Goal: Task Accomplishment & Management: Complete application form

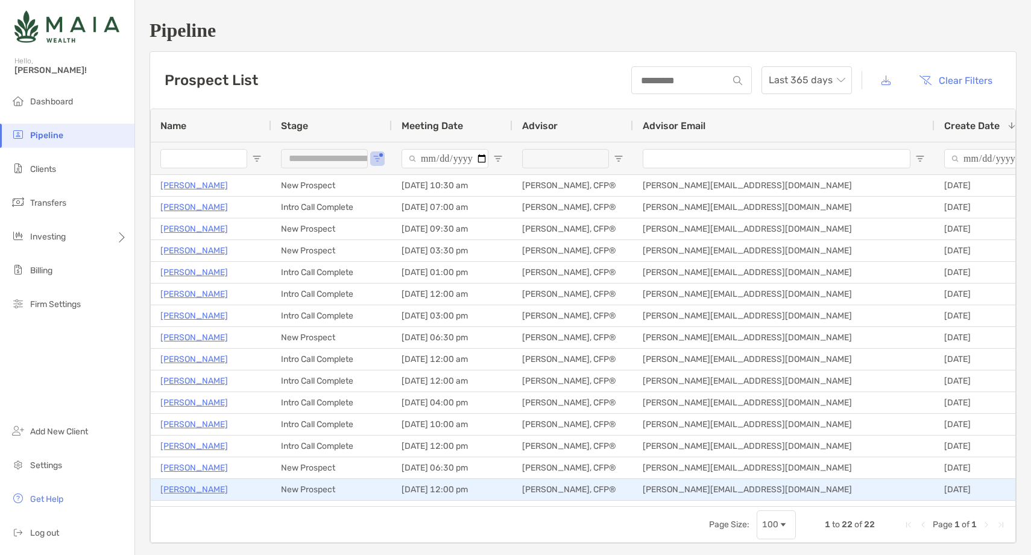
click at [177, 489] on p "Eric Arso" at bounding box center [194, 489] width 68 height 15
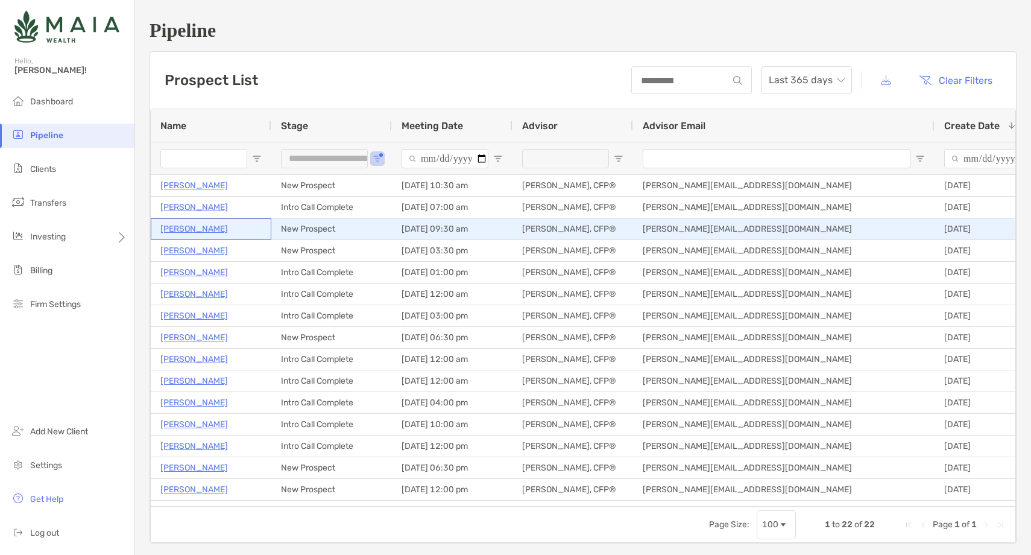
click at [195, 232] on p "[PERSON_NAME]" at bounding box center [194, 228] width 68 height 15
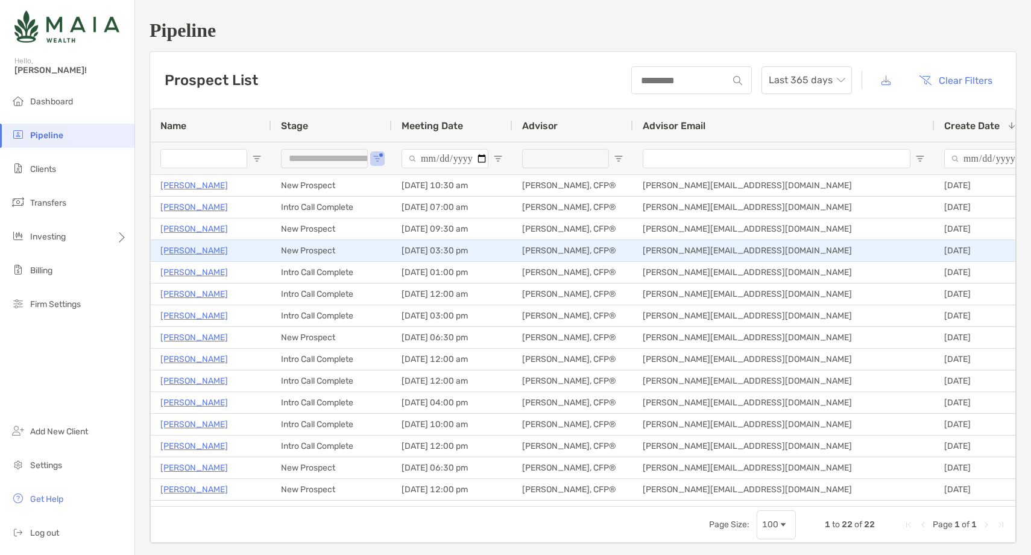
click at [195, 251] on p "Tiffany Black" at bounding box center [194, 250] width 68 height 15
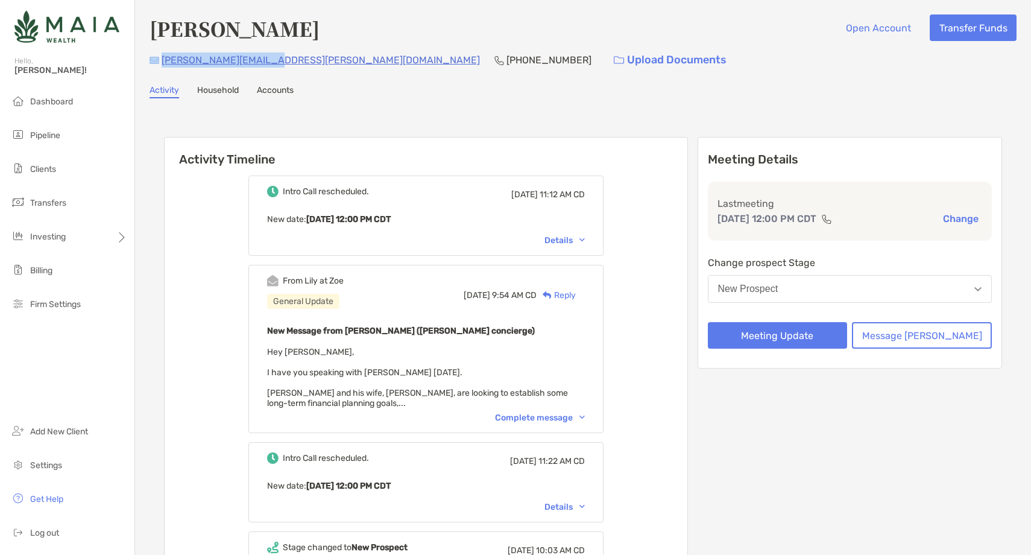
drag, startPoint x: 259, startPoint y: 61, endPoint x: 160, endPoint y: 58, distance: 98.9
click at [160, 58] on div "eric.j.arso@gmail.com (818) 730-9100 Upload Documents" at bounding box center [583, 60] width 867 height 26
copy p "eric.j.arso@gmail.com"
click at [507, 62] on p "(818) 730-9100" at bounding box center [549, 59] width 85 height 15
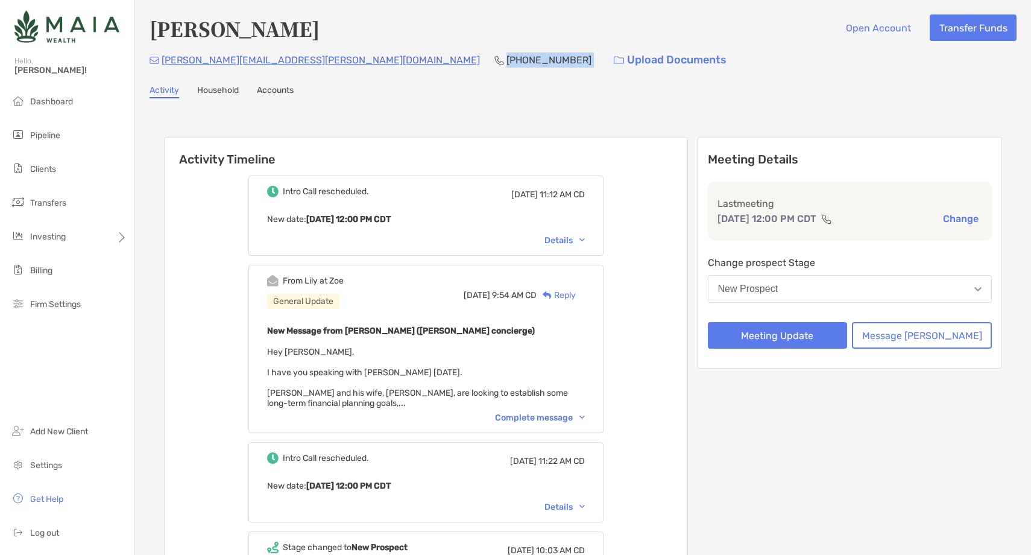
click at [507, 62] on p "(818) 730-9100" at bounding box center [549, 59] width 85 height 15
copy p "(818) 730-9100"
click at [829, 280] on button "New Prospect" at bounding box center [850, 289] width 285 height 28
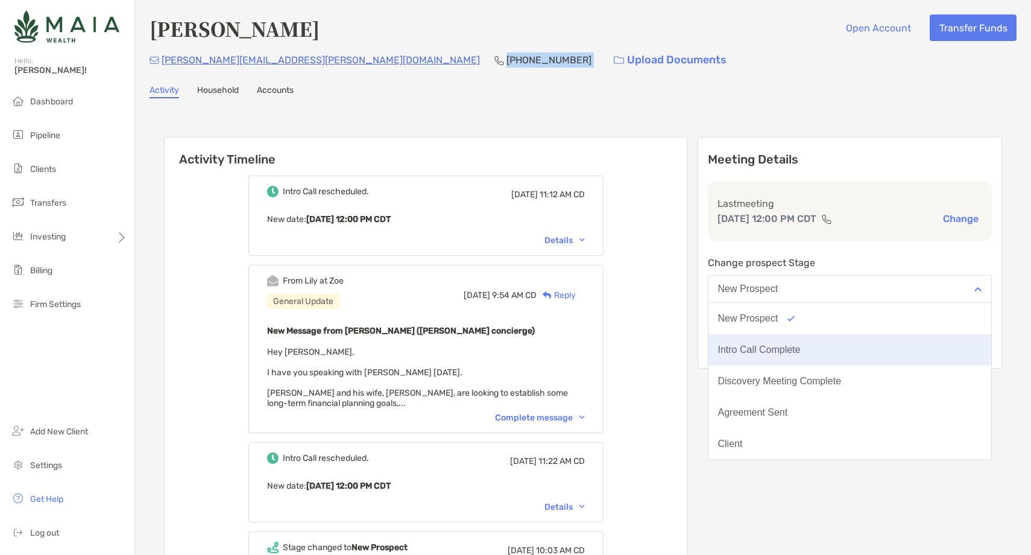
click at [807, 355] on button "Intro Call Complete" at bounding box center [850, 349] width 283 height 31
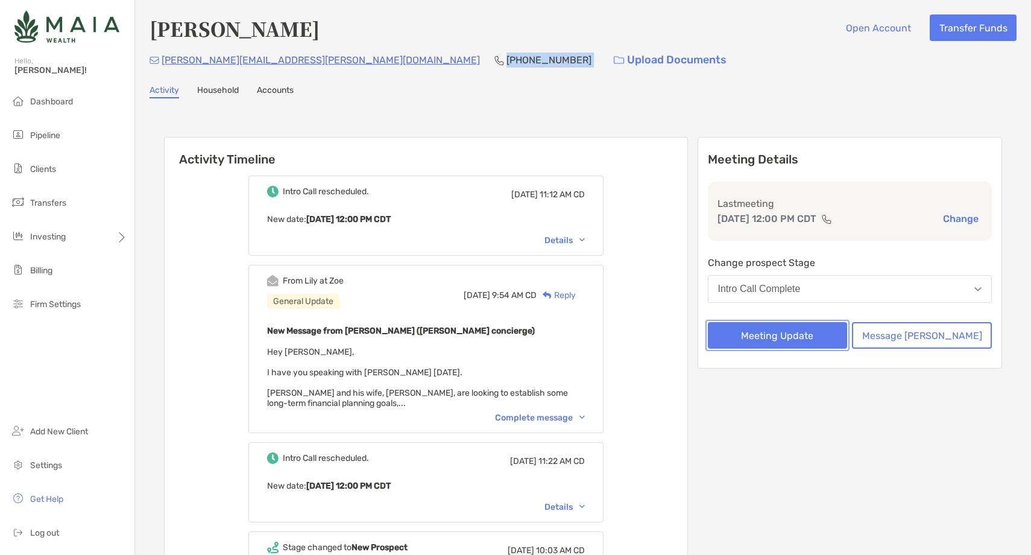
click at [798, 339] on button "Meeting Update" at bounding box center [778, 335] width 140 height 27
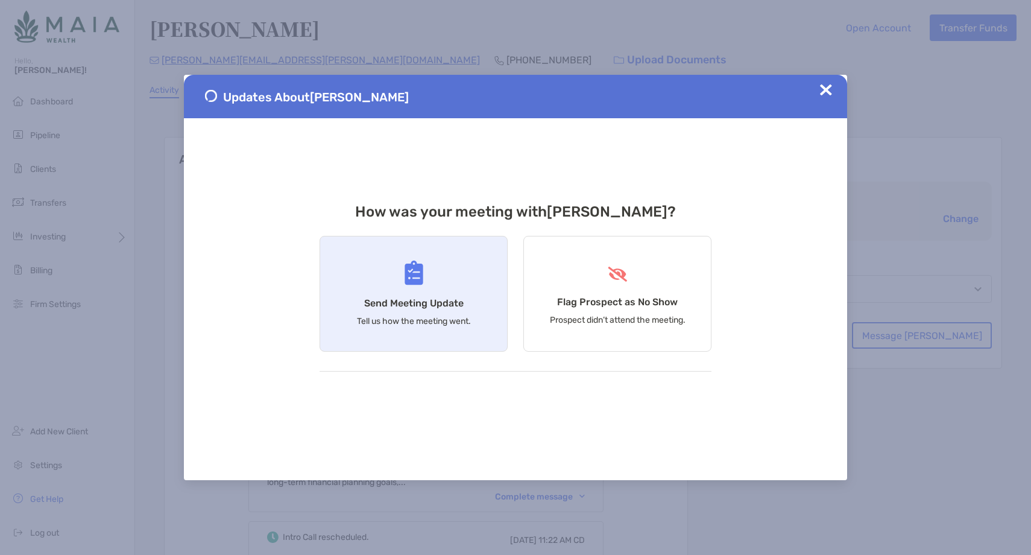
click at [439, 294] on div "Send Meeting Update Tell us how the meeting went." at bounding box center [414, 294] width 188 height 116
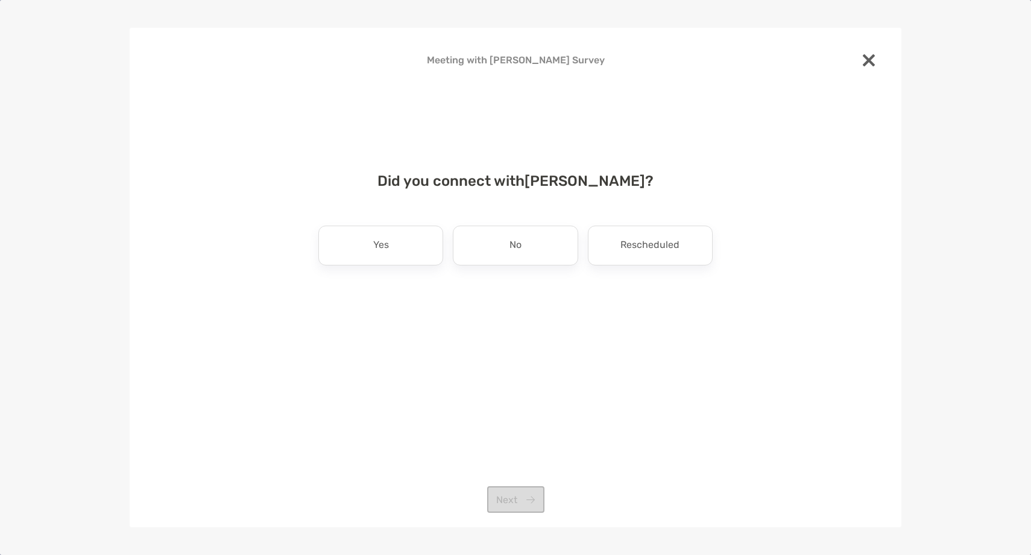
click at [398, 267] on div "Did you connect with Eric Arso ? Yes No Rescheduled Next" at bounding box center [515, 255] width 733 height 195
click at [396, 256] on div "Yes" at bounding box center [380, 246] width 125 height 40
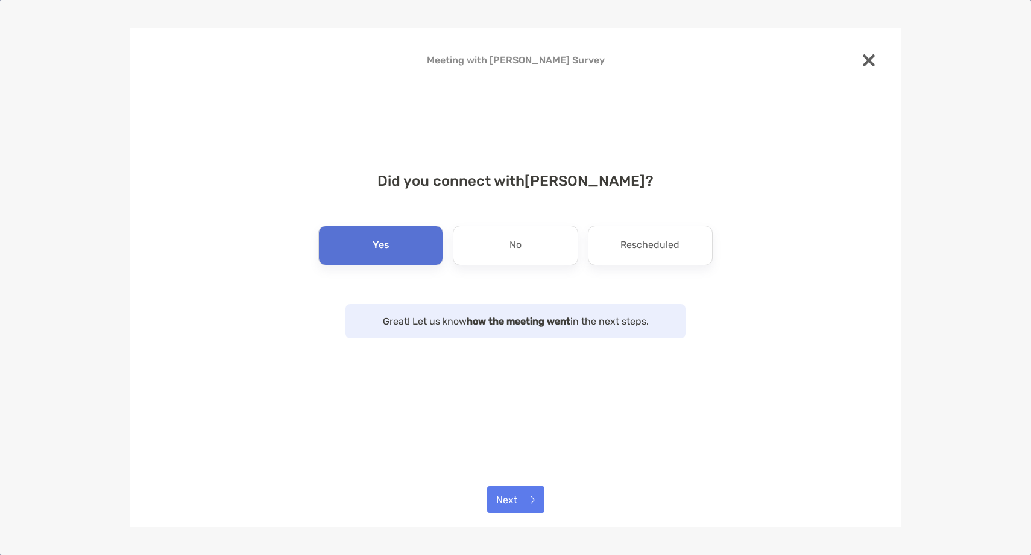
click at [526, 516] on div "Meeting with Eric Arso Survey Did you connect with Eric Arso ? Yes No Reschedul…" at bounding box center [516, 277] width 772 height 499
click at [522, 507] on button "Next" at bounding box center [515, 499] width 57 height 27
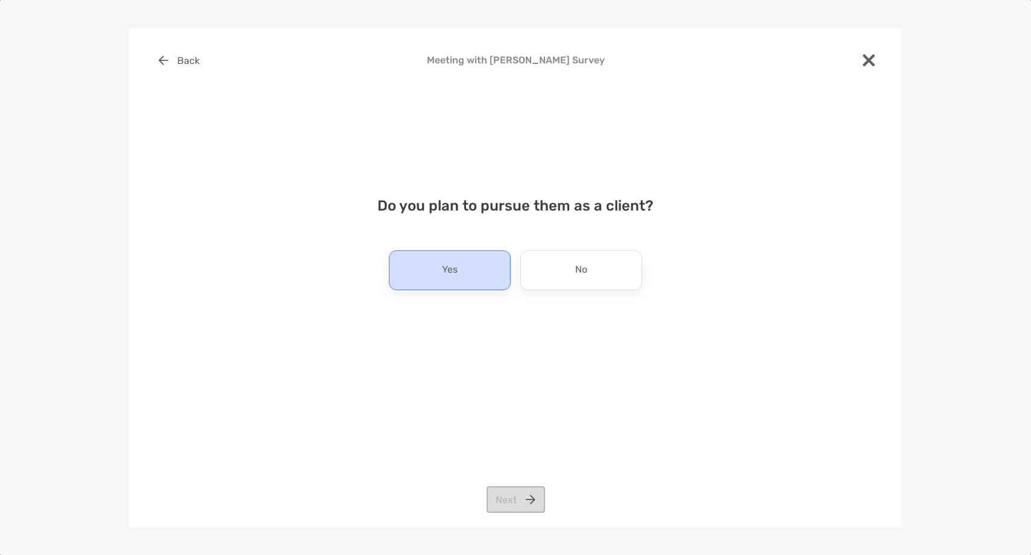
click at [447, 268] on p "Yes" at bounding box center [450, 269] width 16 height 19
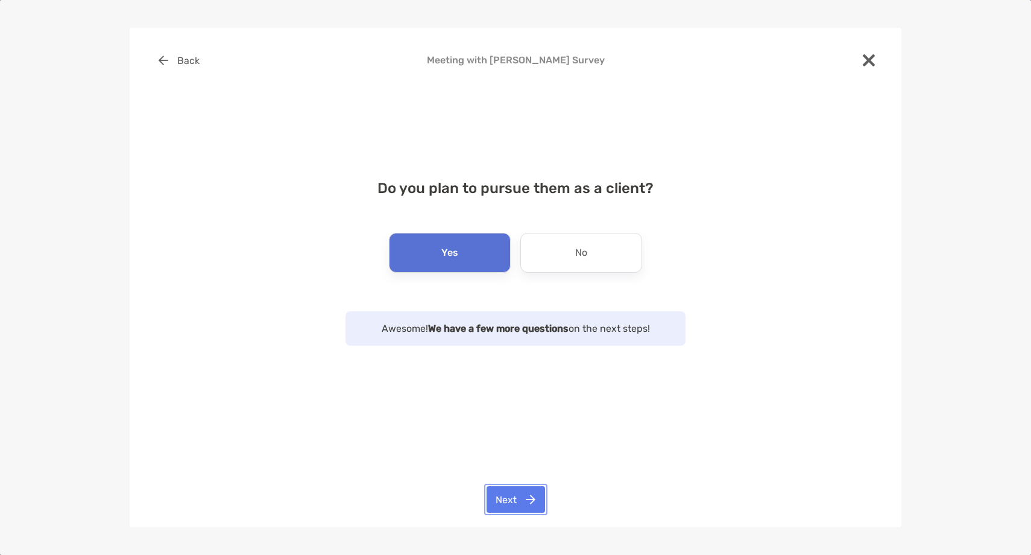
click at [516, 503] on button "Next" at bounding box center [516, 499] width 58 height 27
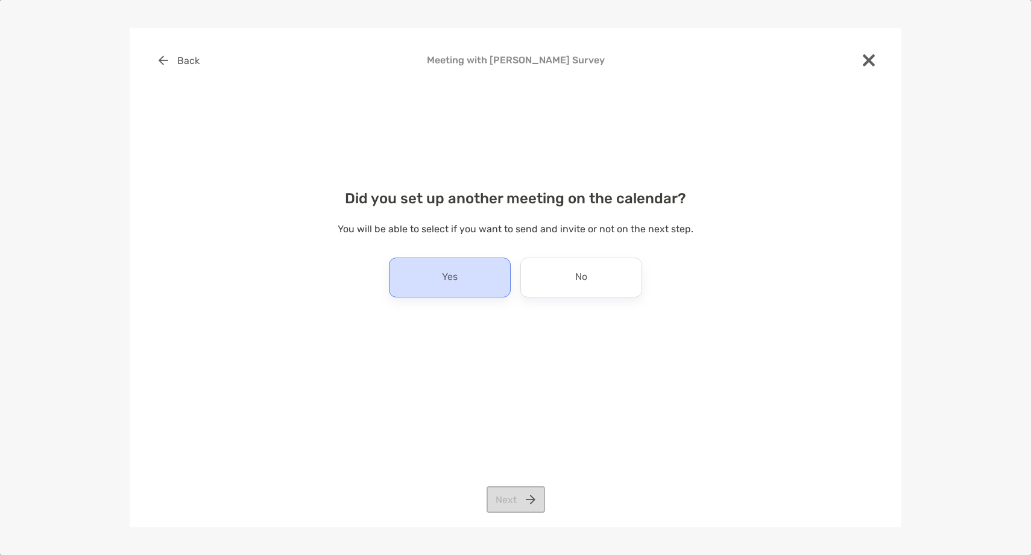
click at [450, 283] on p "Yes" at bounding box center [450, 277] width 16 height 19
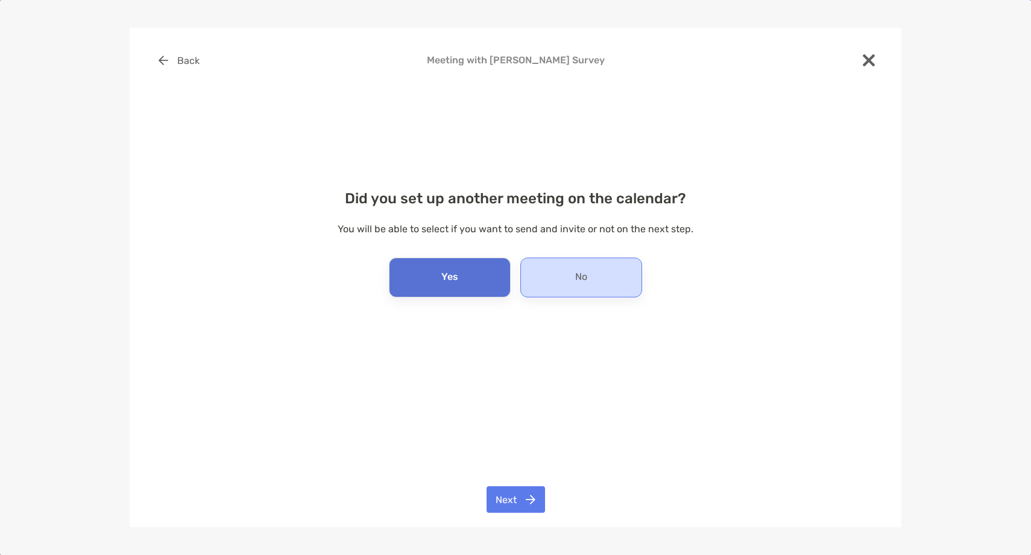
click at [575, 283] on p "No" at bounding box center [581, 277] width 12 height 19
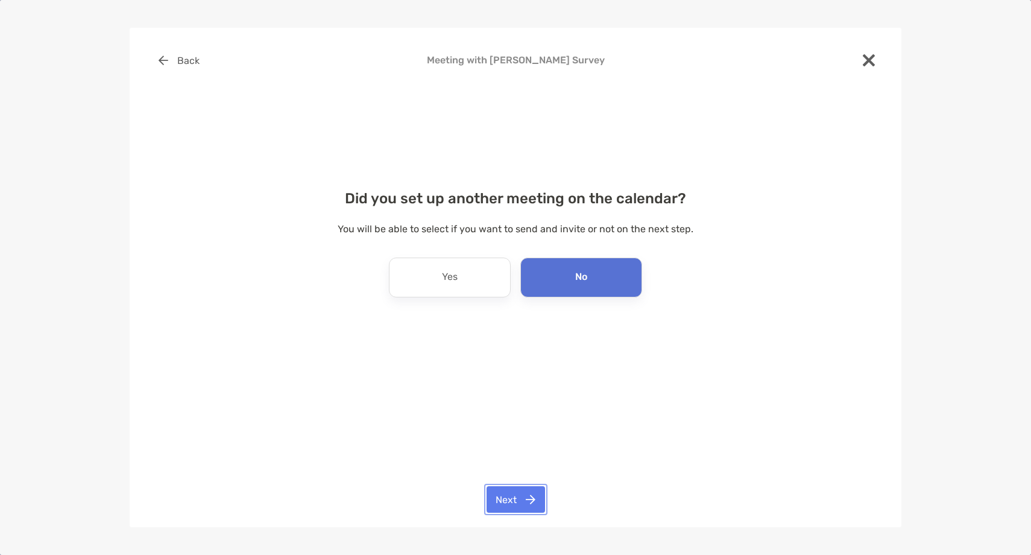
click at [497, 499] on button "Next" at bounding box center [516, 499] width 58 height 27
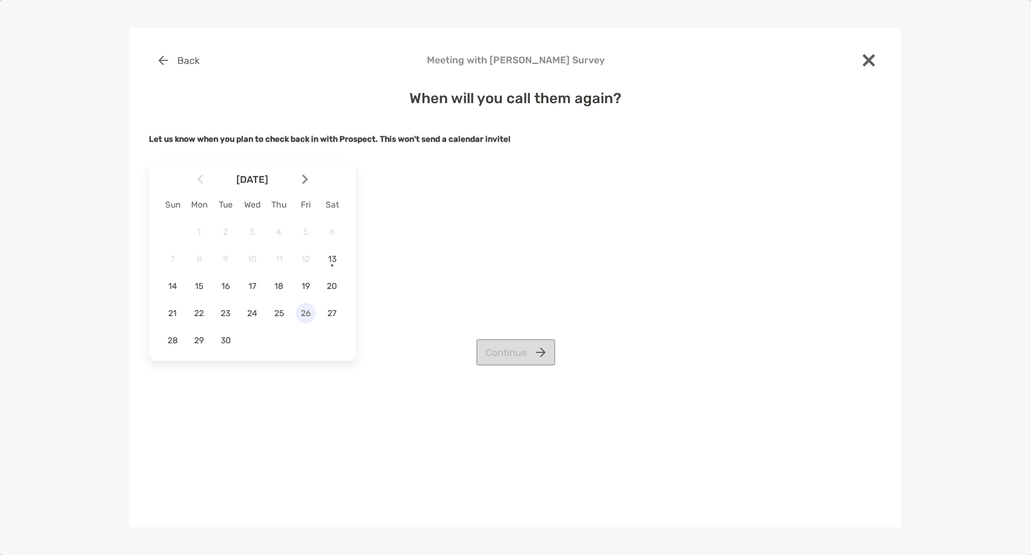
click at [305, 309] on span "26" at bounding box center [305, 313] width 21 height 10
click at [279, 313] on span "25" at bounding box center [279, 313] width 21 height 10
click at [575, 373] on div "Back Meeting with Eric Arso Survey When will you call them again? Let us know w…" at bounding box center [515, 241] width 733 height 388
click at [533, 353] on button "Continue" at bounding box center [515, 352] width 79 height 27
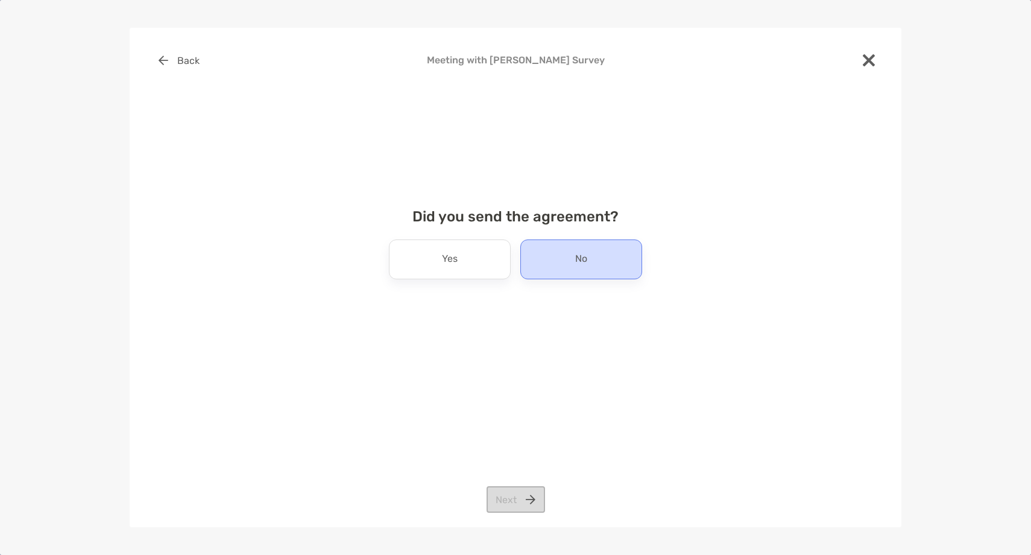
click at [578, 256] on p "No" at bounding box center [581, 259] width 12 height 19
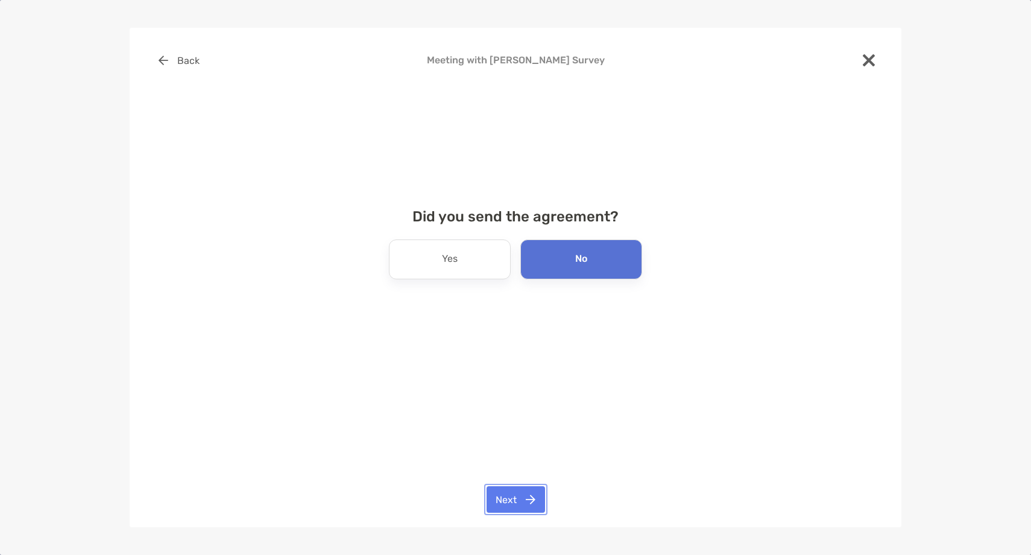
click at [525, 493] on button "Next" at bounding box center [516, 499] width 58 height 27
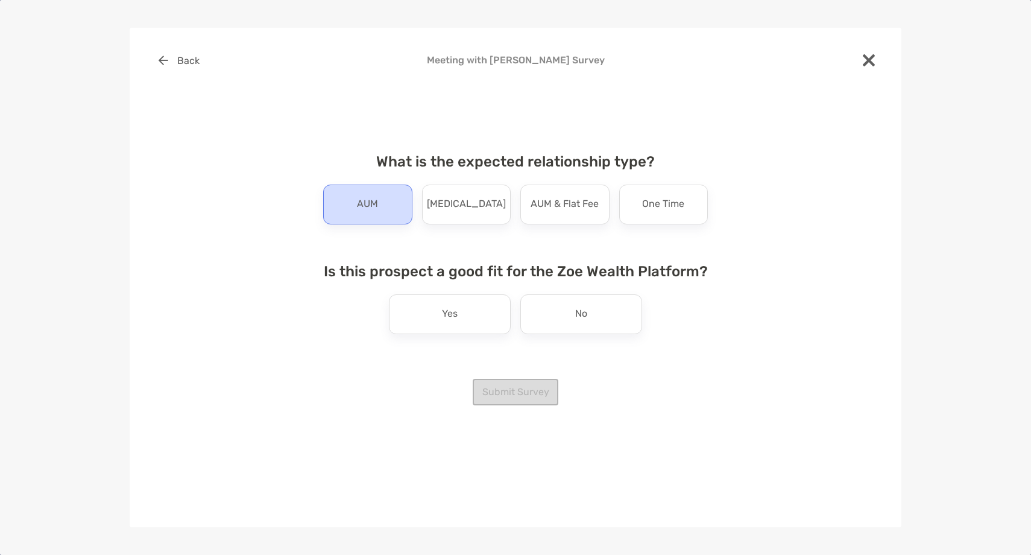
click at [367, 191] on div "AUM" at bounding box center [367, 205] width 89 height 40
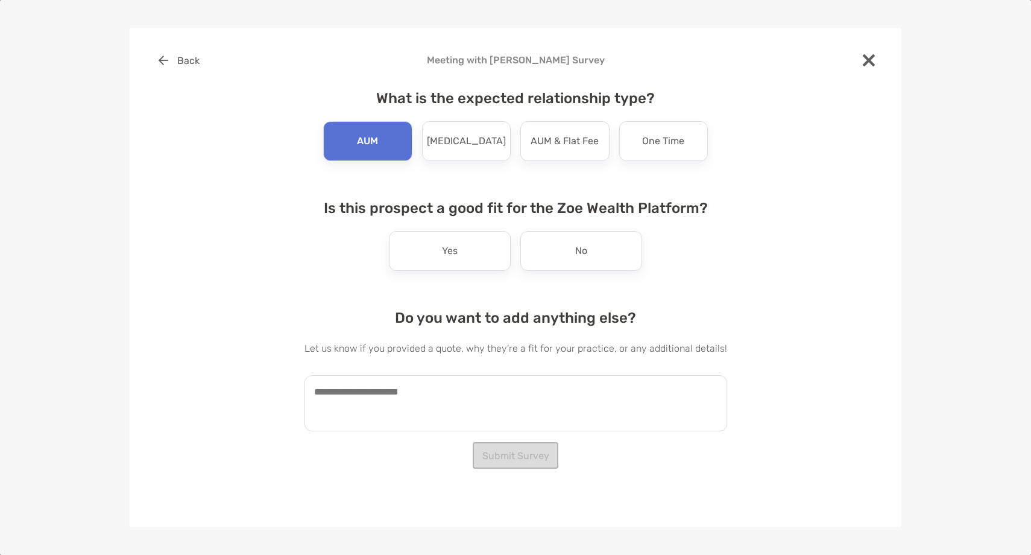
click at [410, 273] on div "What is the expected relationship type? AUM Retainer AUM & Flat Fee One Time Is…" at bounding box center [516, 255] width 423 height 361
click at [425, 244] on div "Yes" at bounding box center [450, 251] width 122 height 40
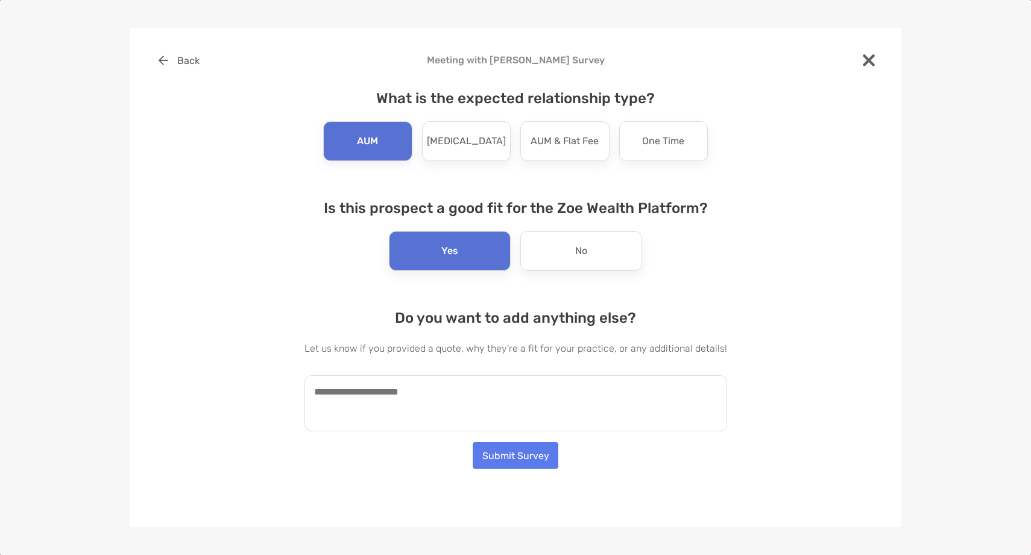
click at [386, 400] on textarea at bounding box center [516, 403] width 423 height 56
paste textarea "**********"
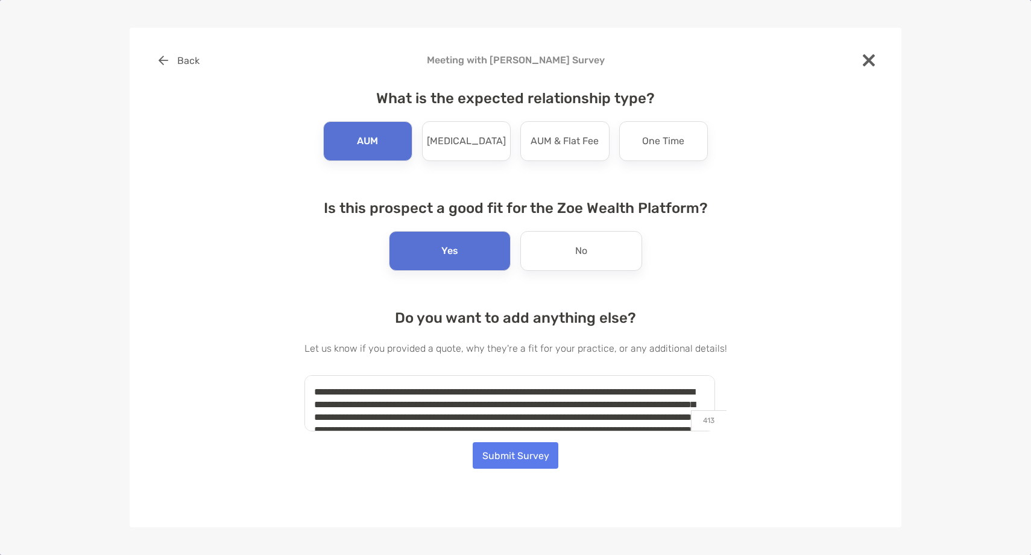
scroll to position [43, 0]
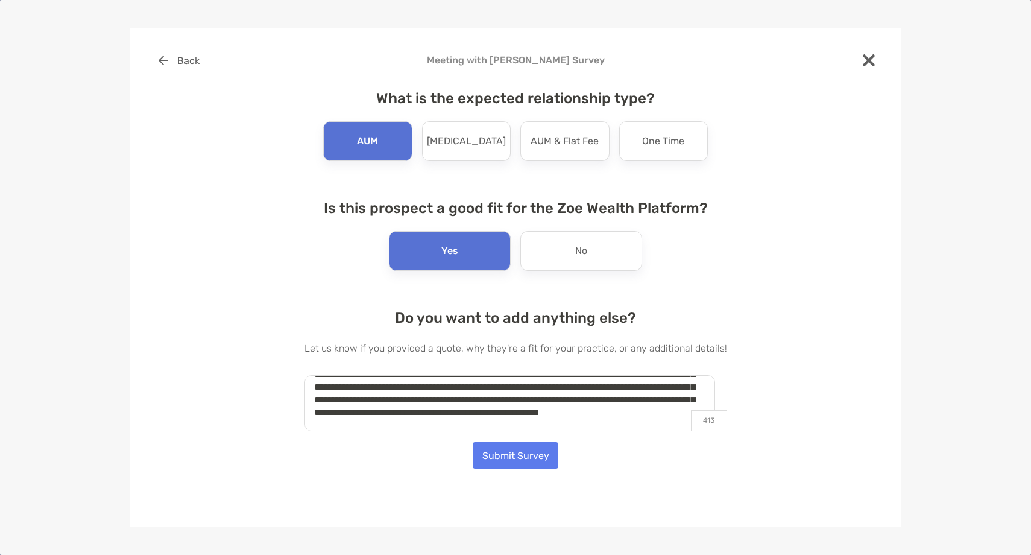
type textarea "**********"
click at [529, 451] on button "Submit Survey" at bounding box center [516, 455] width 86 height 27
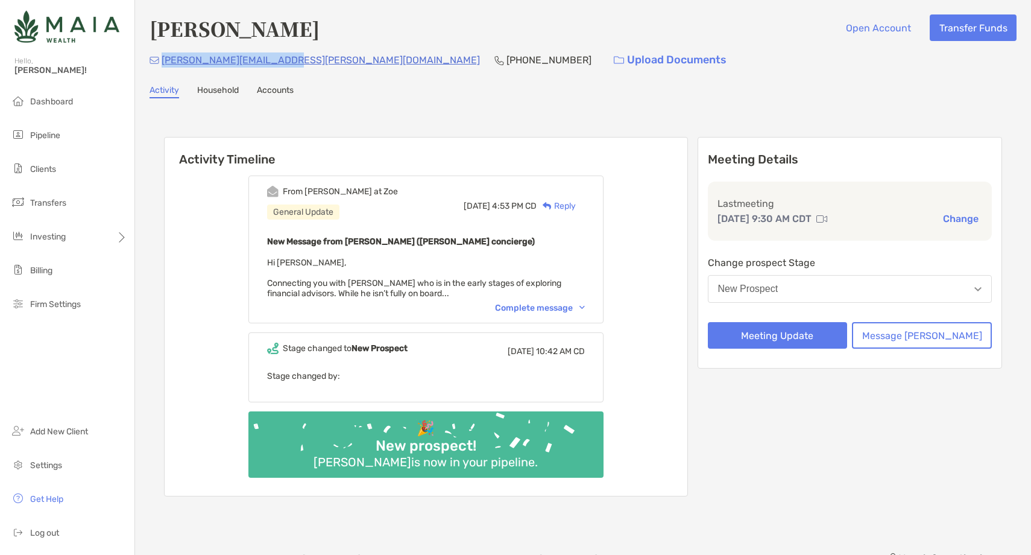
drag, startPoint x: 289, startPoint y: 62, endPoint x: 161, endPoint y: 54, distance: 128.0
click at [161, 54] on div "balsamo.joseph@gmail.com (937) 985-2557 Upload Documents" at bounding box center [583, 60] width 867 height 26
copy p "balsamo.joseph@gmail.com"
click at [507, 54] on p "(937) 985-2557" at bounding box center [549, 59] width 85 height 15
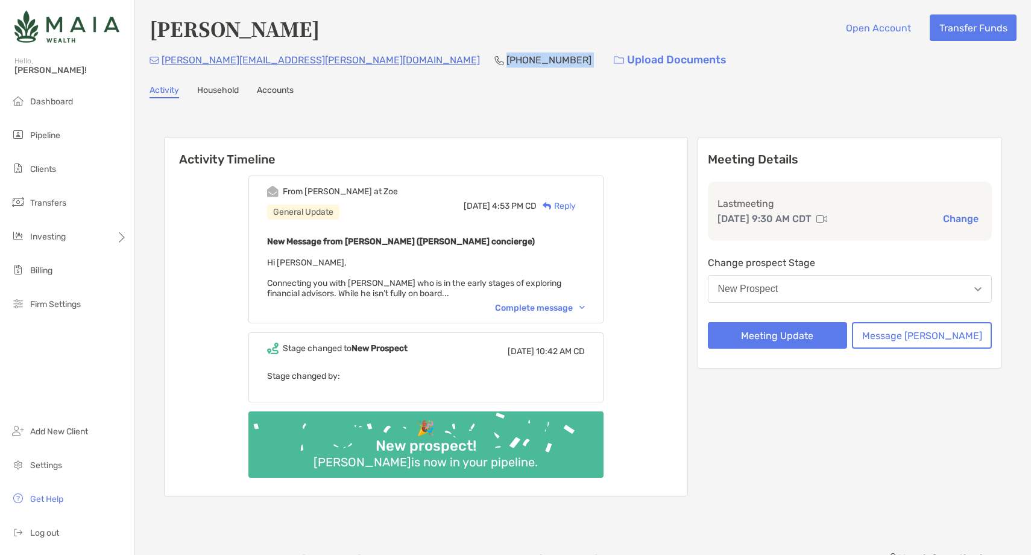
click at [507, 54] on p "(937) 985-2557" at bounding box center [549, 59] width 85 height 15
copy p "(937) 985-2557"
click at [778, 291] on div "New Prospect" at bounding box center [748, 288] width 60 height 11
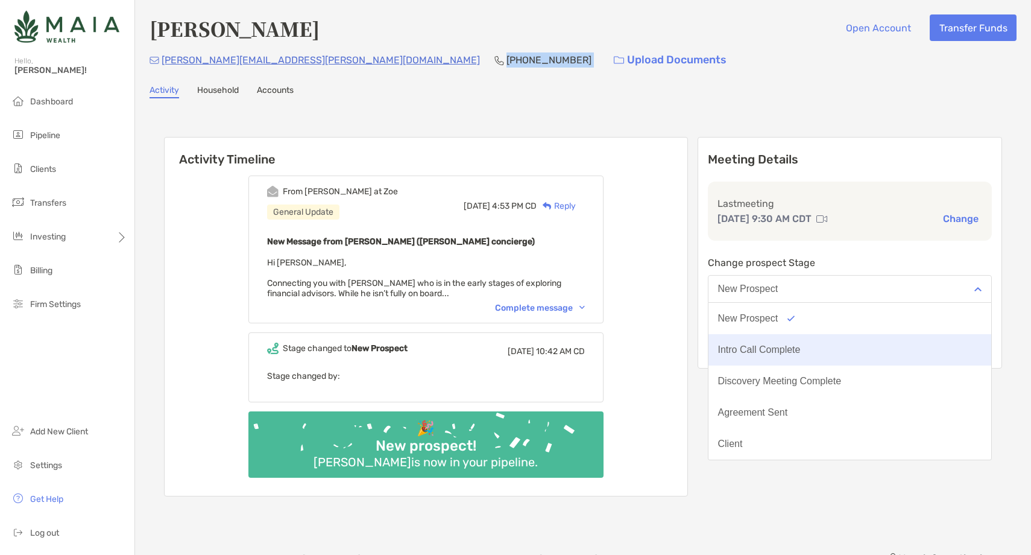
click at [807, 339] on button "Intro Call Complete" at bounding box center [850, 349] width 283 height 31
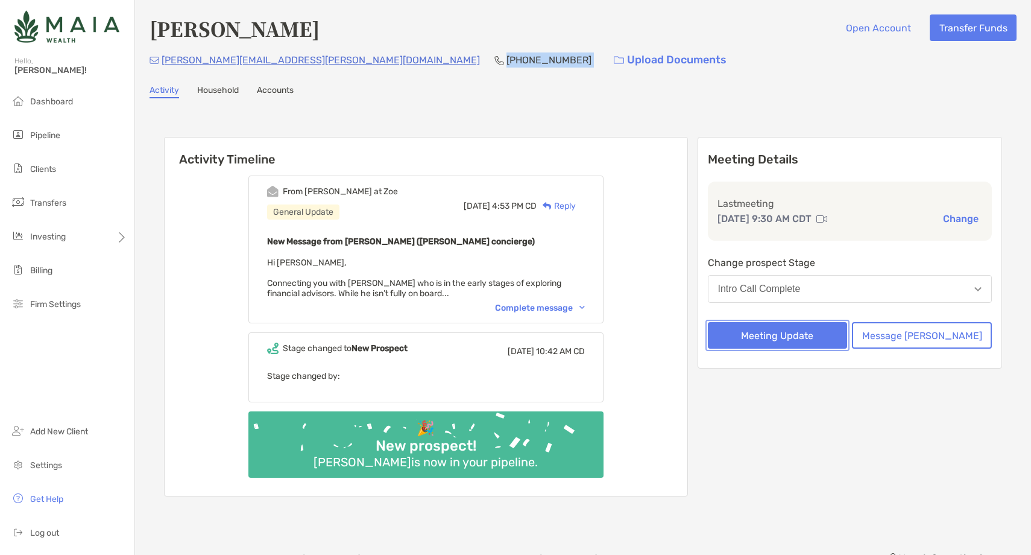
click at [807, 339] on button "Meeting Update" at bounding box center [778, 335] width 140 height 27
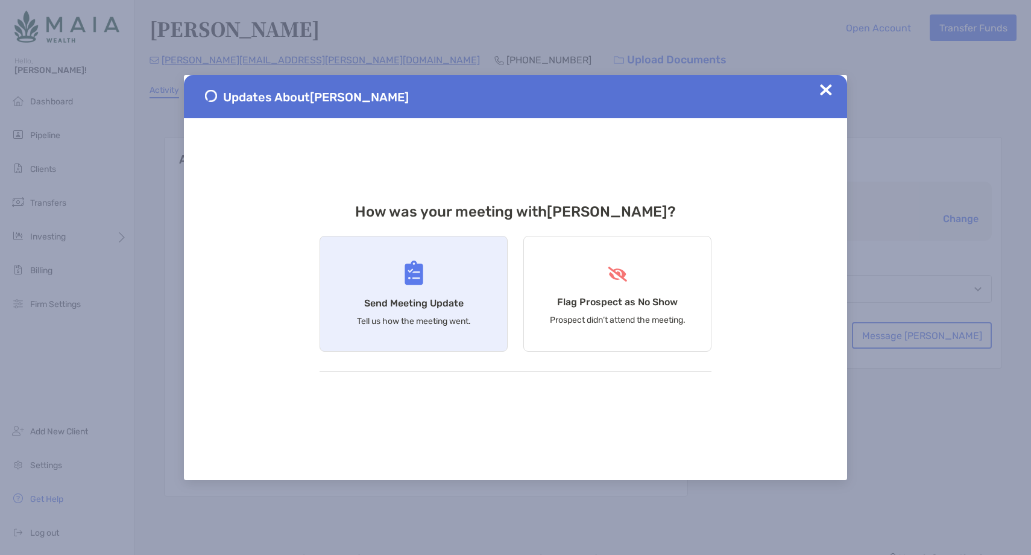
click at [440, 279] on div "Send Meeting Update Tell us how the meeting went." at bounding box center [414, 294] width 188 height 116
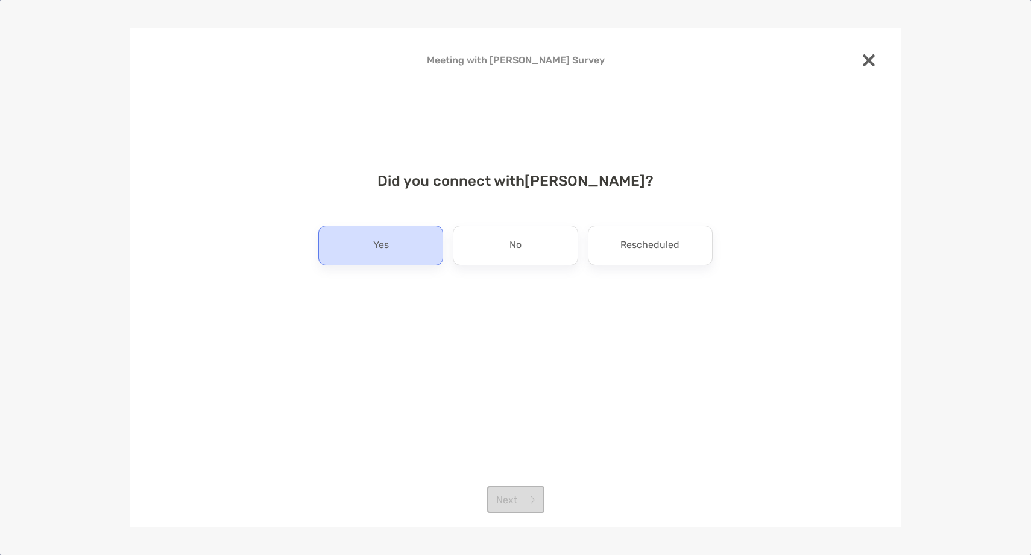
click at [385, 241] on p "Yes" at bounding box center [381, 245] width 16 height 19
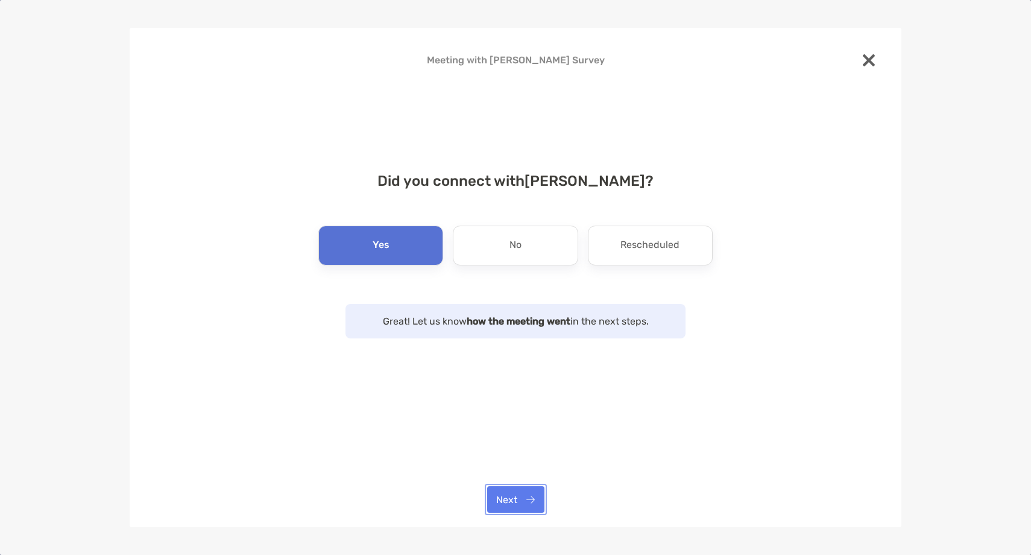
click at [526, 506] on button "Next" at bounding box center [515, 499] width 57 height 27
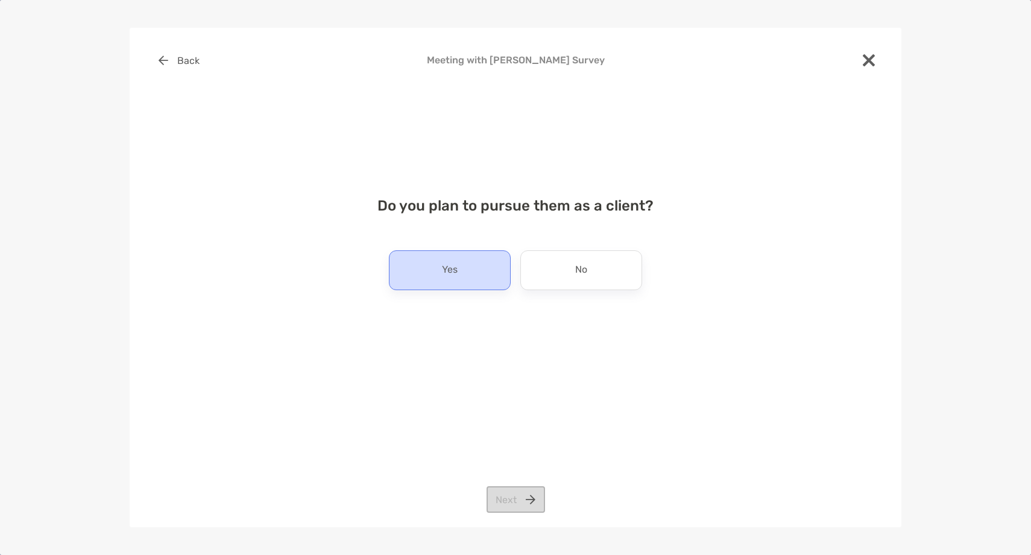
click at [452, 280] on div "Yes" at bounding box center [450, 270] width 122 height 40
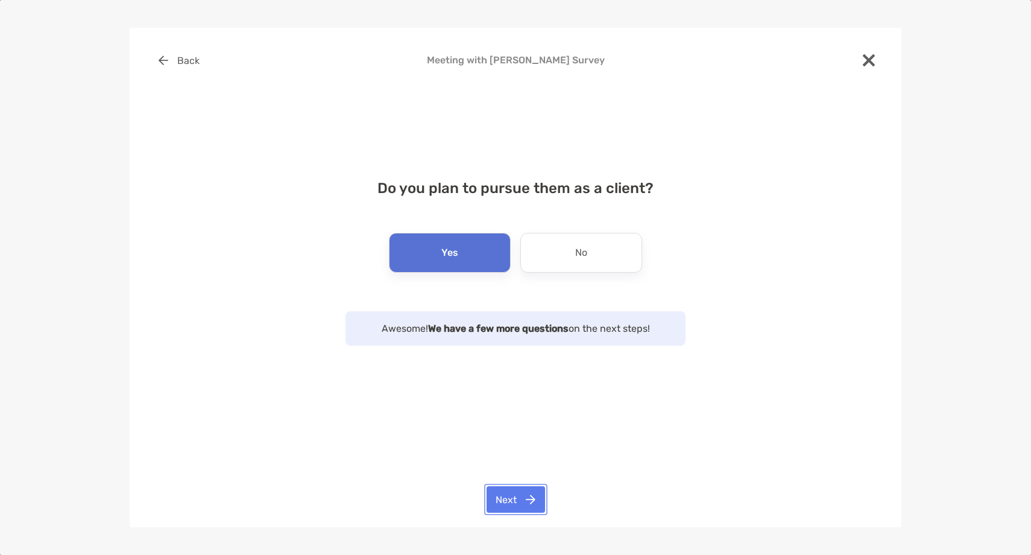
click at [522, 486] on button "Next" at bounding box center [516, 499] width 58 height 27
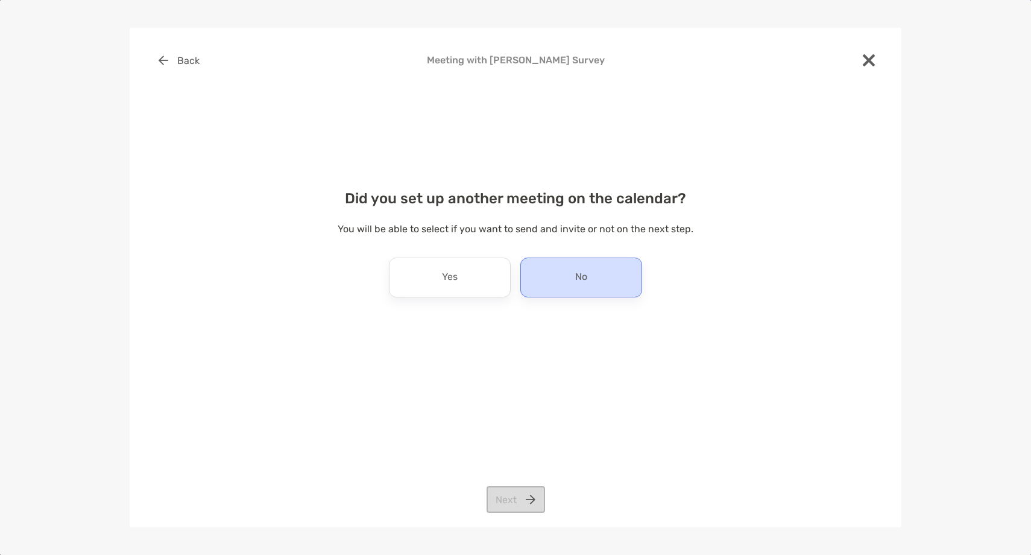
click at [542, 278] on div "No" at bounding box center [581, 277] width 122 height 40
click at [516, 508] on button "Next" at bounding box center [516, 499] width 58 height 27
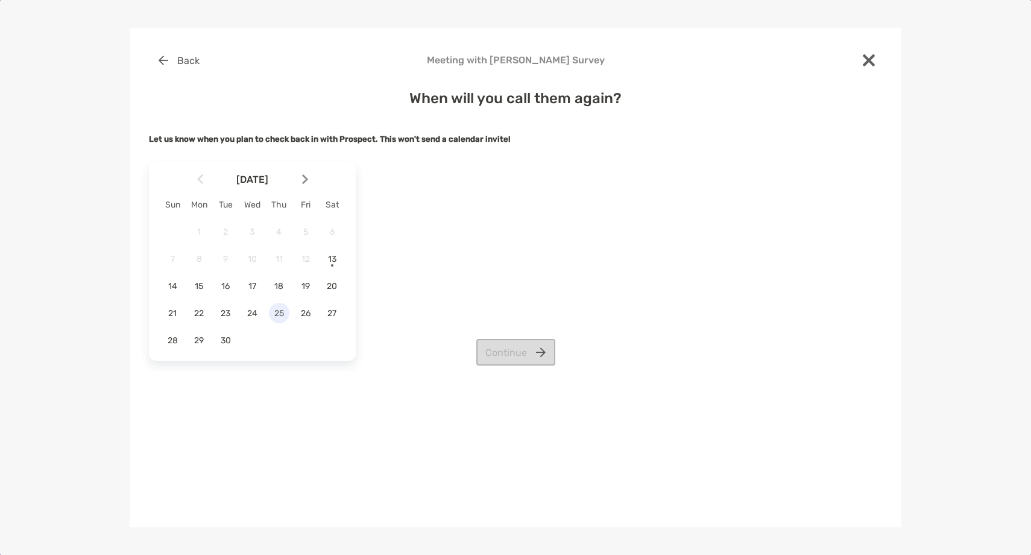
click at [277, 318] on span "25" at bounding box center [279, 313] width 21 height 10
click at [519, 355] on button "Continue" at bounding box center [515, 352] width 79 height 27
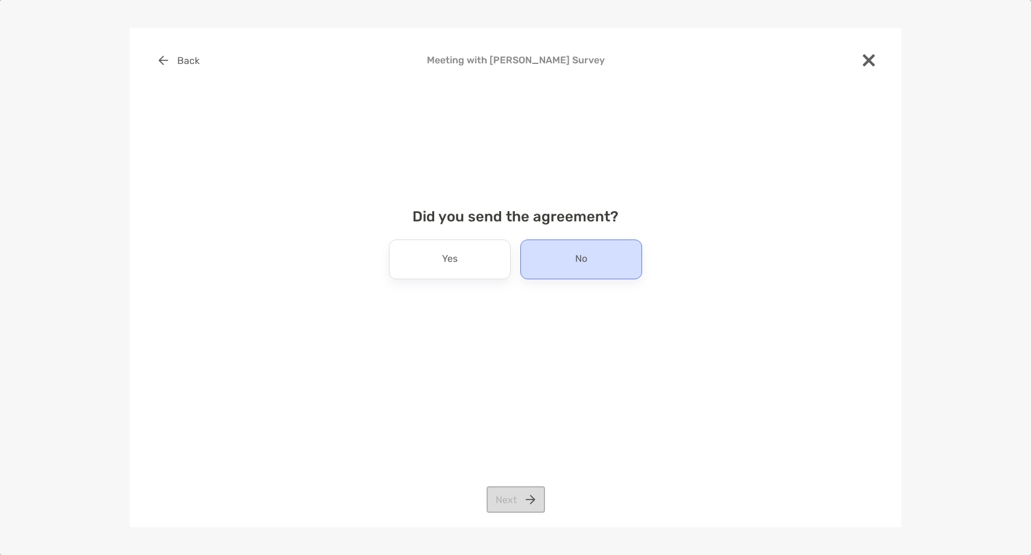
click at [590, 266] on div "No" at bounding box center [581, 259] width 122 height 40
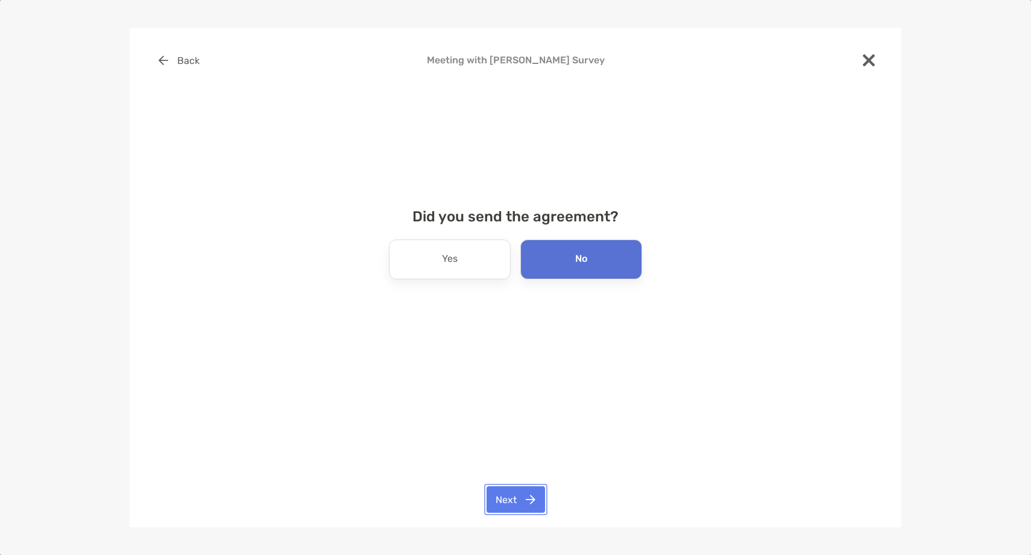
click at [528, 497] on button "Next" at bounding box center [516, 499] width 58 height 27
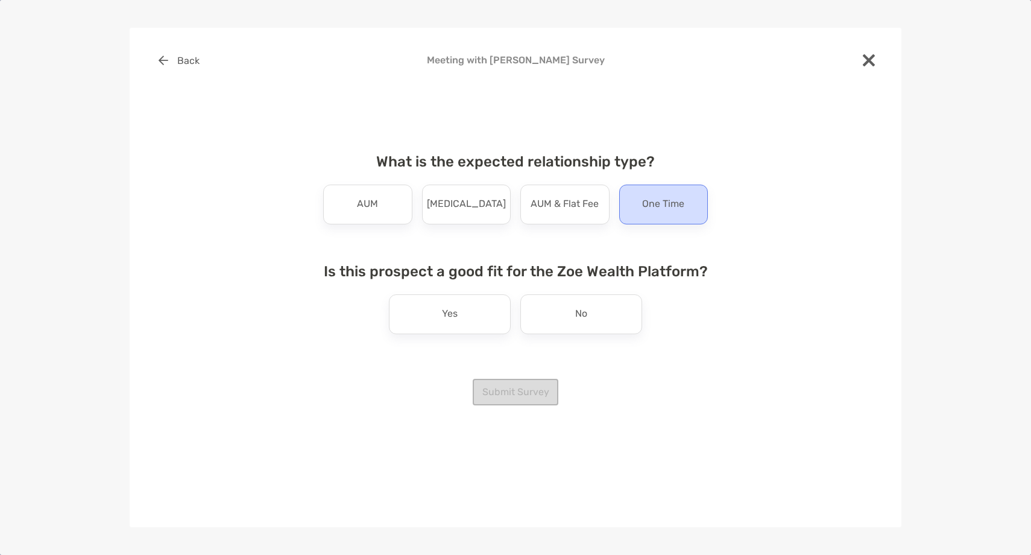
click at [640, 215] on div "One Time" at bounding box center [663, 205] width 89 height 40
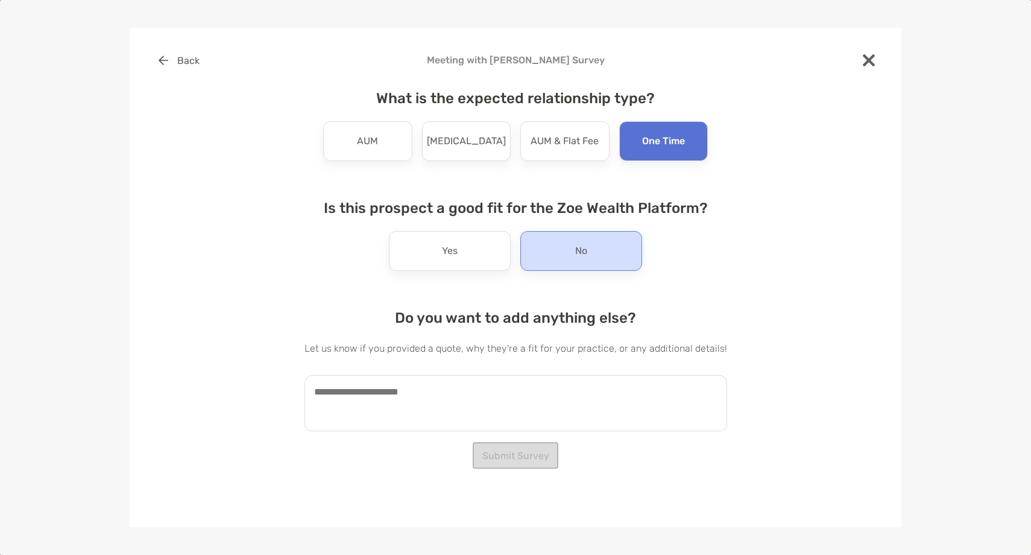
click at [576, 251] on p "No" at bounding box center [581, 250] width 12 height 19
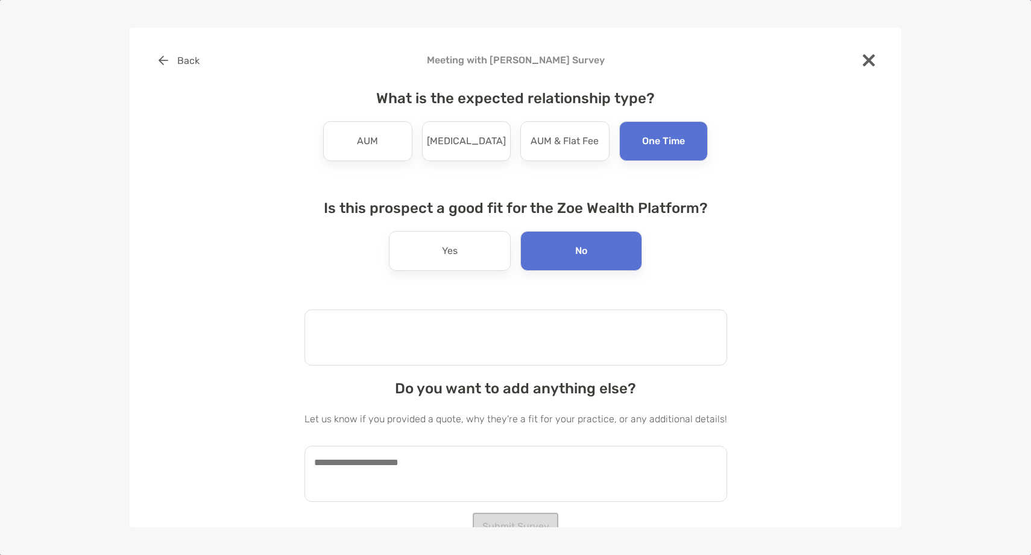
click at [511, 316] on textarea at bounding box center [516, 337] width 423 height 56
type textarea "**********"
click at [484, 491] on textarea at bounding box center [516, 474] width 423 height 56
paste textarea "**********"
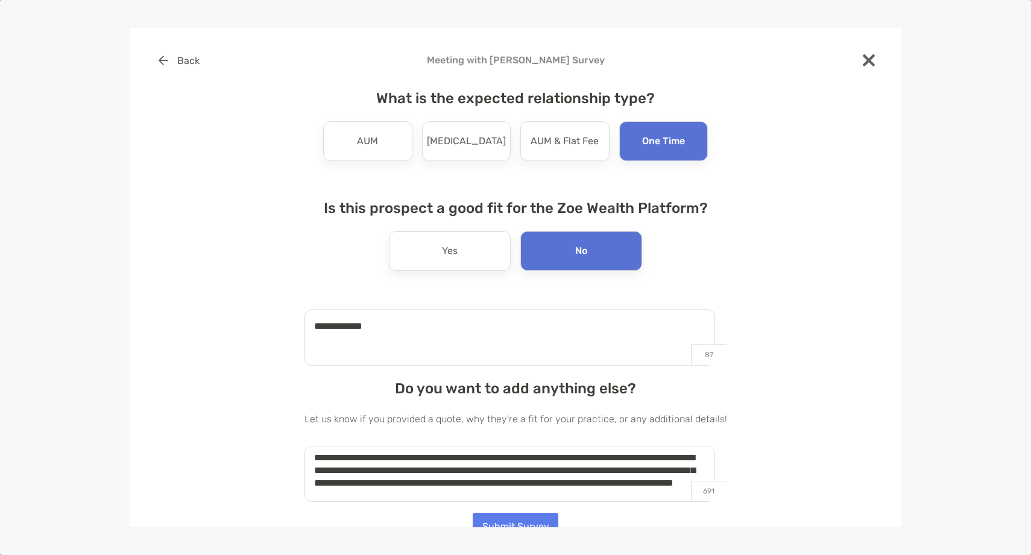
scroll to position [20, 0]
type textarea "**********"
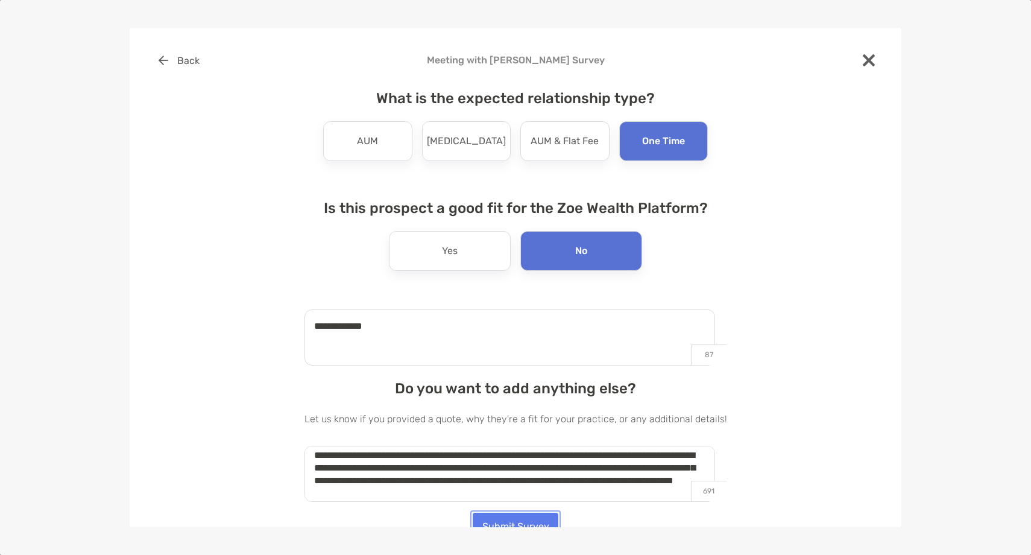
click at [515, 522] on button "Submit Survey" at bounding box center [516, 526] width 86 height 27
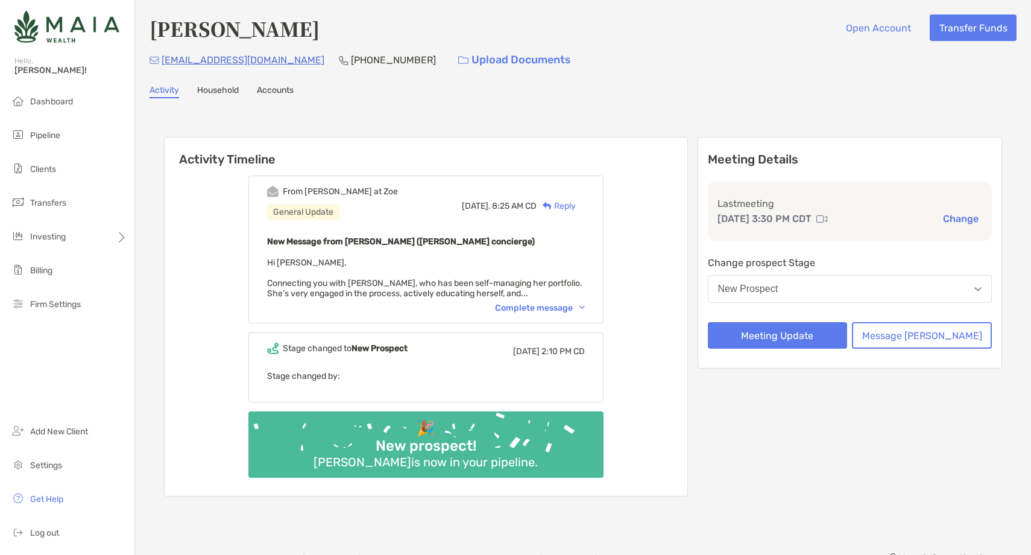
click at [540, 310] on div "Complete message" at bounding box center [540, 308] width 90 height 10
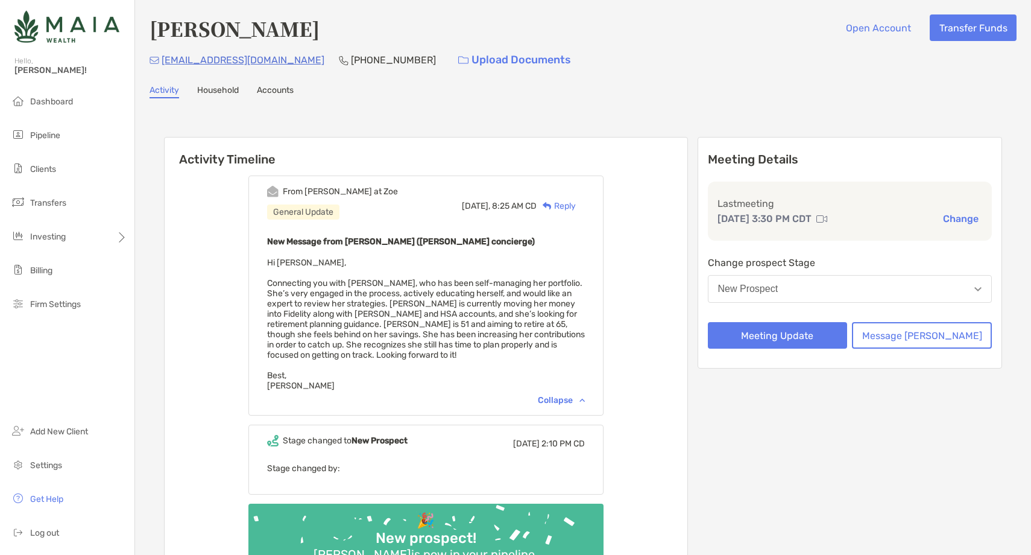
click at [780, 305] on div "Change prospect Stage [GEOGRAPHIC_DATA]" at bounding box center [850, 281] width 285 height 52
click at [778, 285] on div "New Prospect" at bounding box center [748, 288] width 60 height 11
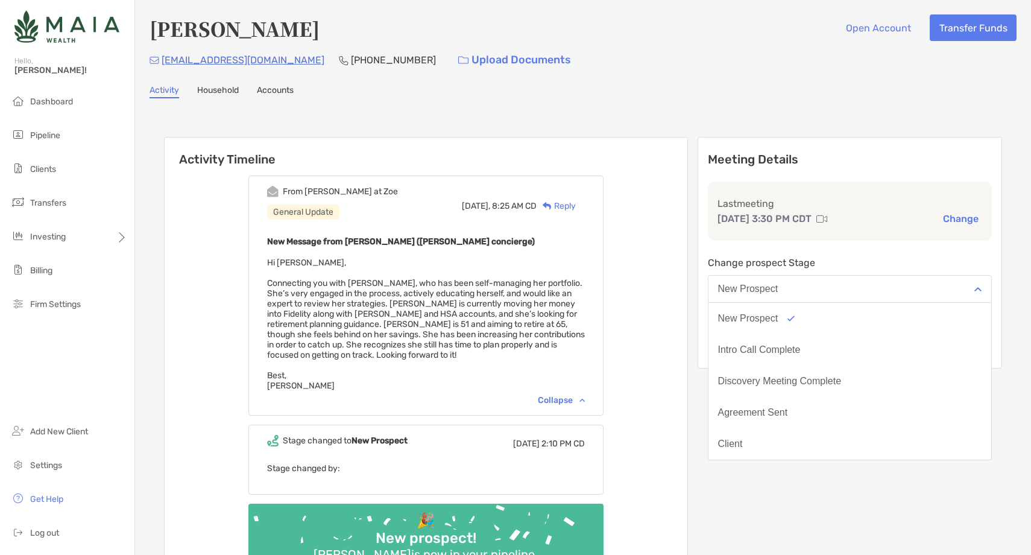
click at [757, 460] on div "Meeting Details Last meeting [DATE] 3:30 PM CDT Change Change prospect Stage Ne…" at bounding box center [850, 363] width 305 height 452
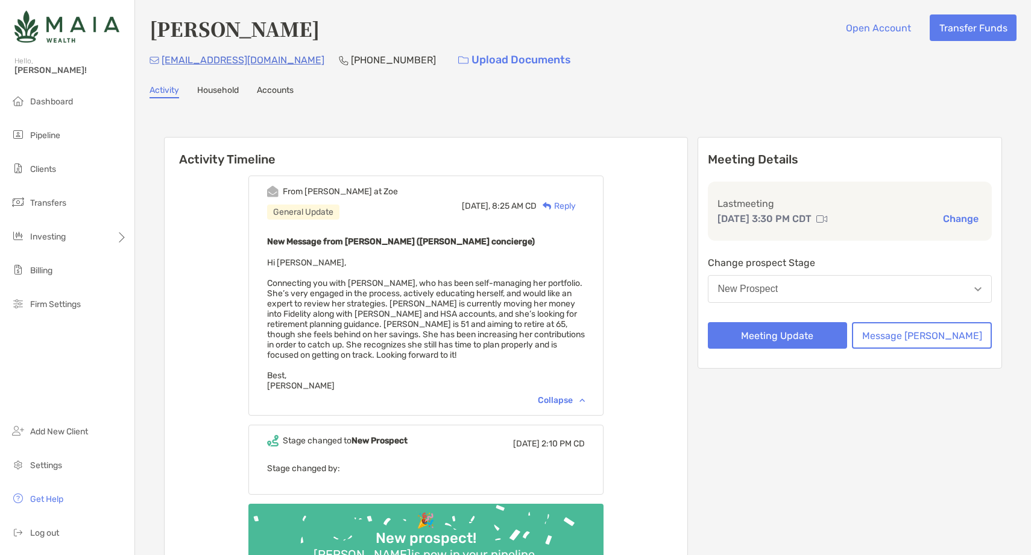
click at [785, 352] on div "Meeting Details Last meeting [DATE] 3:30 PM CDT Change Change prospect Stage Ne…" at bounding box center [850, 253] width 305 height 232
click at [786, 343] on button "Meeting Update" at bounding box center [778, 335] width 140 height 27
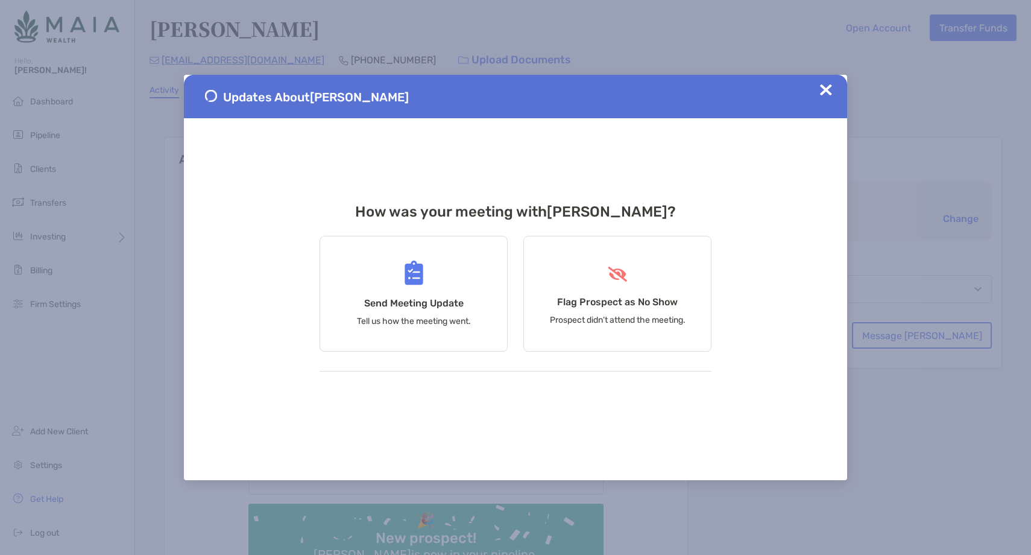
click at [825, 88] on img at bounding box center [826, 90] width 12 height 12
